Goal: Check status: Check status

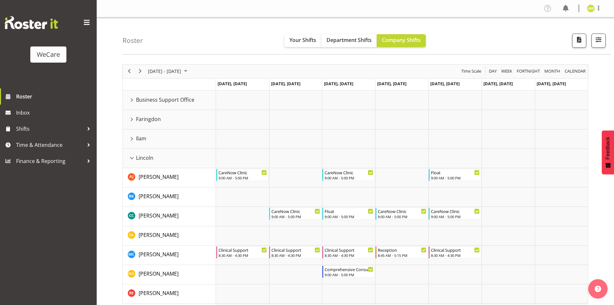
scroll to position [64, 0]
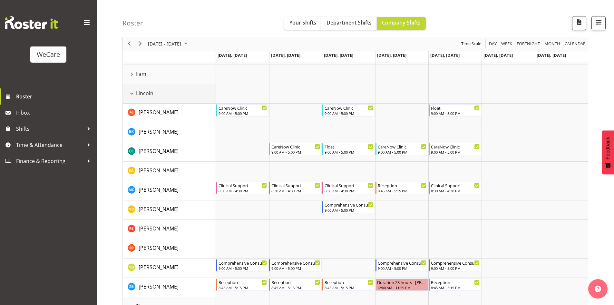
click at [132, 93] on div "Lincoln resource" at bounding box center [132, 93] width 8 height 8
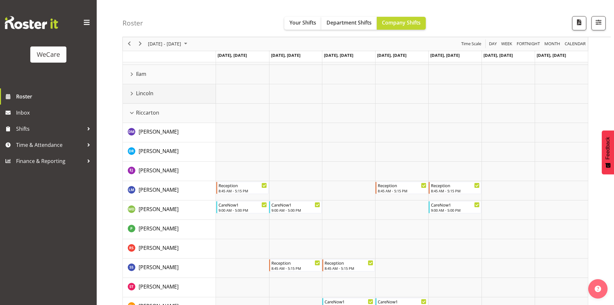
click at [132, 93] on div "Lincoln resource" at bounding box center [132, 93] width 8 height 8
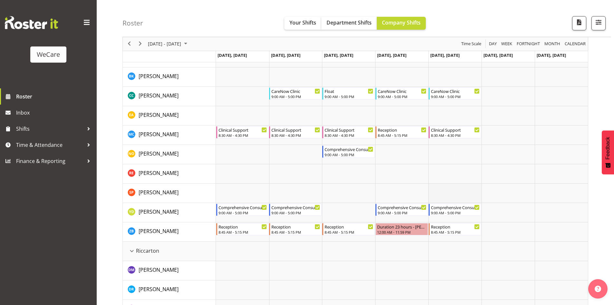
scroll to position [129, 0]
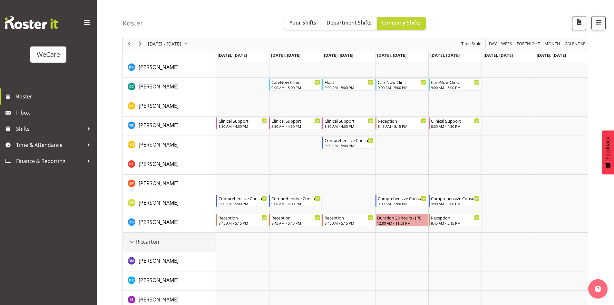
click at [131, 242] on div "Riccarton resource" at bounding box center [132, 242] width 8 height 8
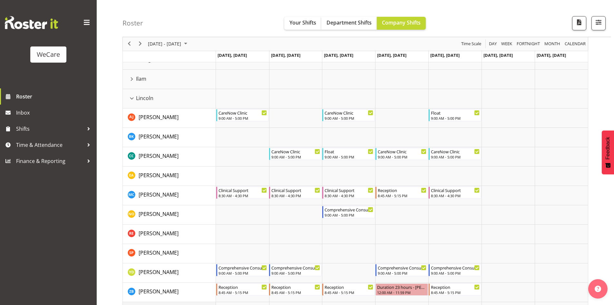
scroll to position [0, 0]
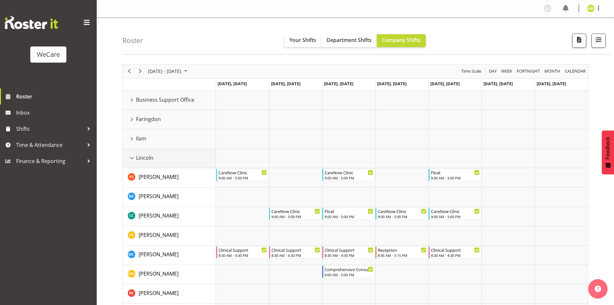
click at [134, 155] on div "Lincoln resource" at bounding box center [132, 158] width 8 height 8
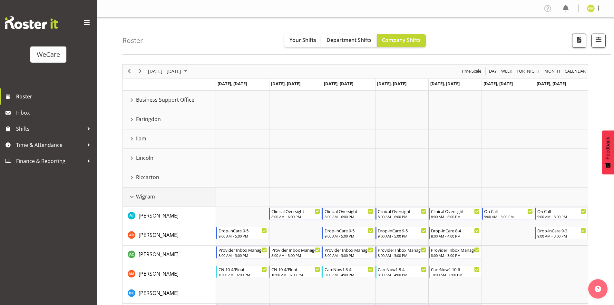
click at [129, 197] on div "Wigram resource" at bounding box center [132, 196] width 8 height 8
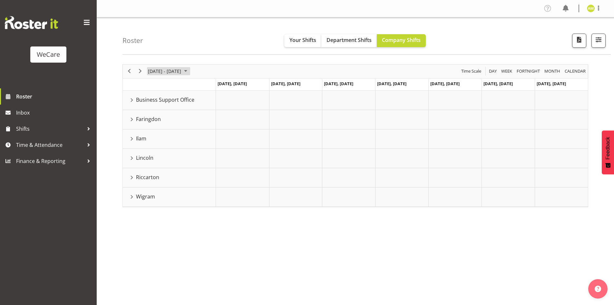
click at [182, 69] on span "[DATE] - [DATE]" at bounding box center [164, 71] width 34 height 8
click at [177, 108] on span "1" at bounding box center [176, 110] width 10 height 10
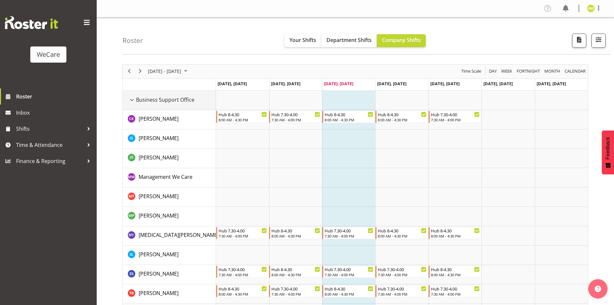
click at [133, 99] on div "Business Support Office resource" at bounding box center [132, 100] width 8 height 8
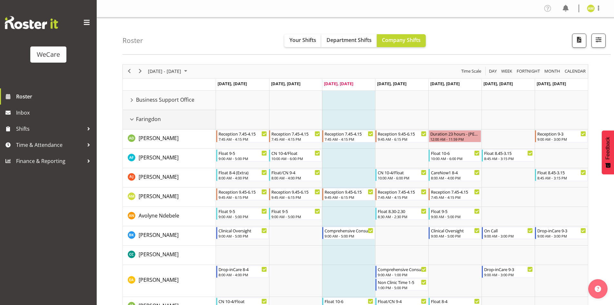
click at [131, 119] on div "Faringdon resource" at bounding box center [132, 119] width 8 height 8
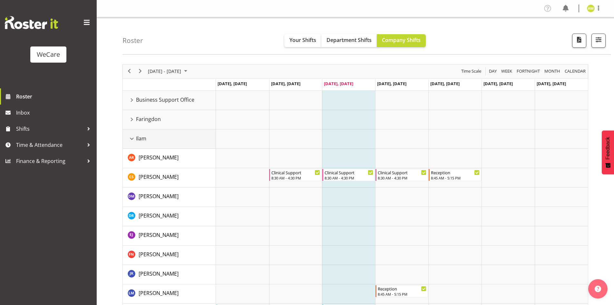
click at [129, 138] on div "Ilam resource" at bounding box center [132, 138] width 8 height 8
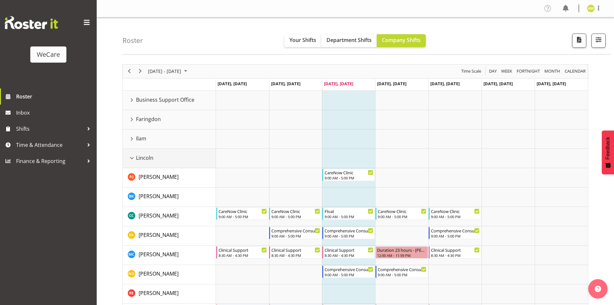
click at [131, 161] on div "Lincoln resource" at bounding box center [132, 158] width 8 height 8
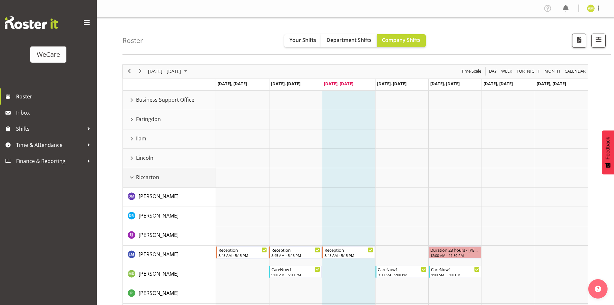
click at [132, 178] on div "Riccarton resource" at bounding box center [132, 177] width 8 height 8
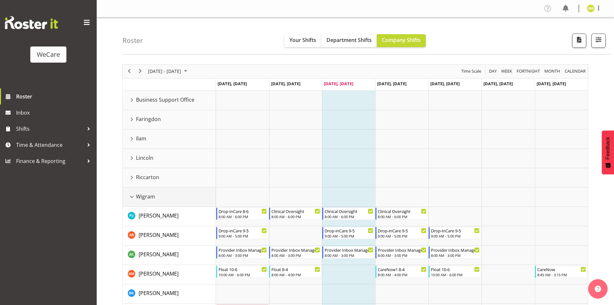
click at [130, 196] on div "Wigram resource" at bounding box center [132, 196] width 8 height 8
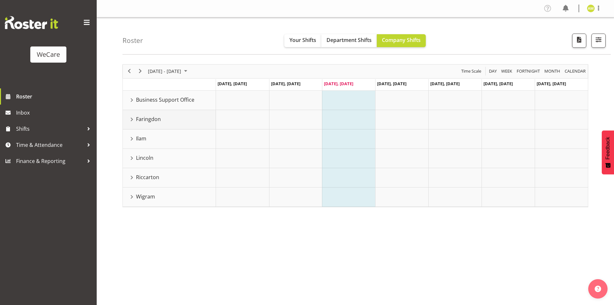
click at [133, 119] on div "Faringdon resource" at bounding box center [132, 119] width 8 height 8
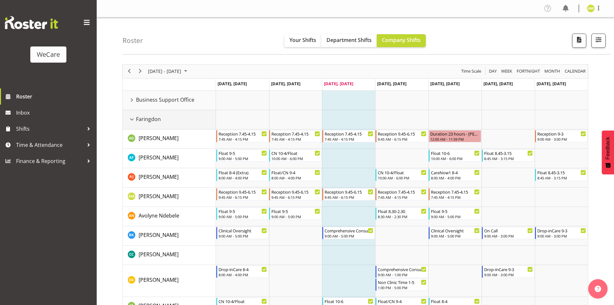
click at [131, 120] on div "Faringdon resource" at bounding box center [132, 119] width 8 height 8
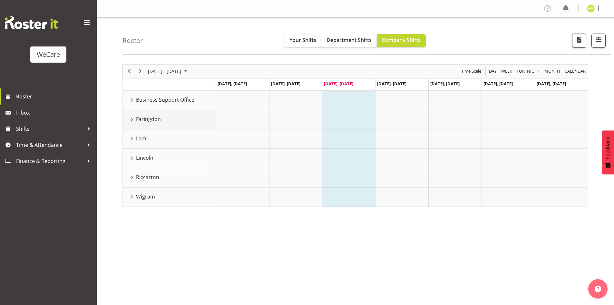
click at [131, 120] on div "Faringdon resource" at bounding box center [132, 119] width 8 height 8
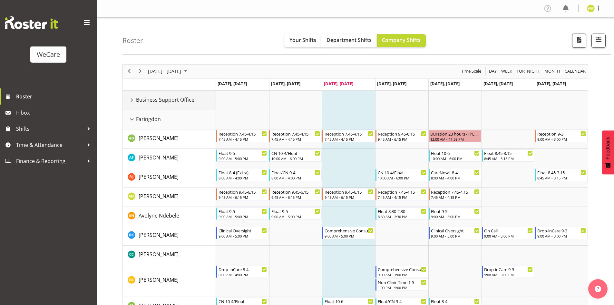
click at [132, 101] on div "Business Support Office resource" at bounding box center [132, 100] width 8 height 8
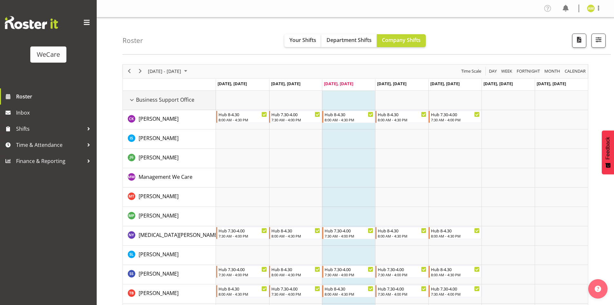
click at [132, 101] on div "Business Support Office resource" at bounding box center [132, 100] width 8 height 8
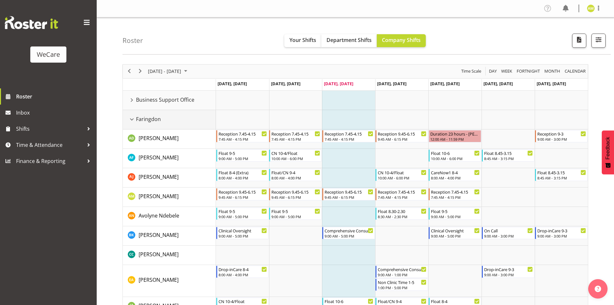
click at [130, 122] on div "Faringdon resource" at bounding box center [132, 119] width 8 height 8
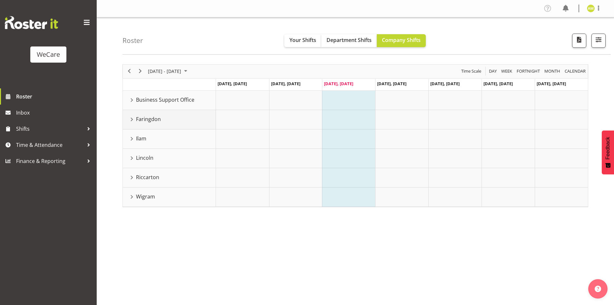
click at [130, 122] on div "Faringdon resource" at bounding box center [132, 119] width 8 height 8
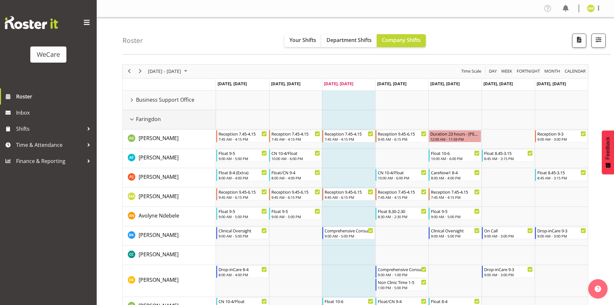
click at [133, 123] on div "Faringdon resource" at bounding box center [132, 119] width 8 height 8
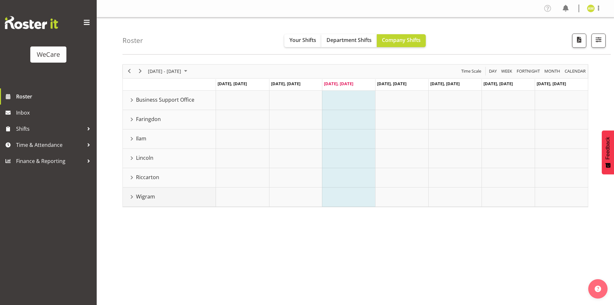
click at [133, 197] on div "Wigram resource" at bounding box center [132, 196] width 8 height 8
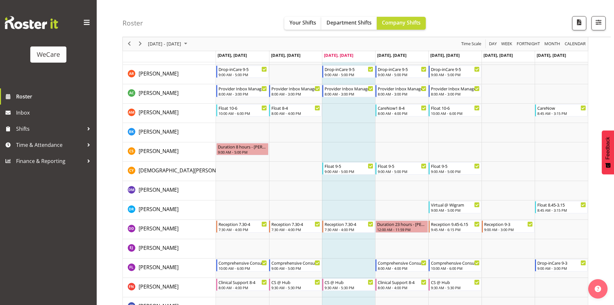
scroll to position [97, 0]
